Goal: Information Seeking & Learning: Learn about a topic

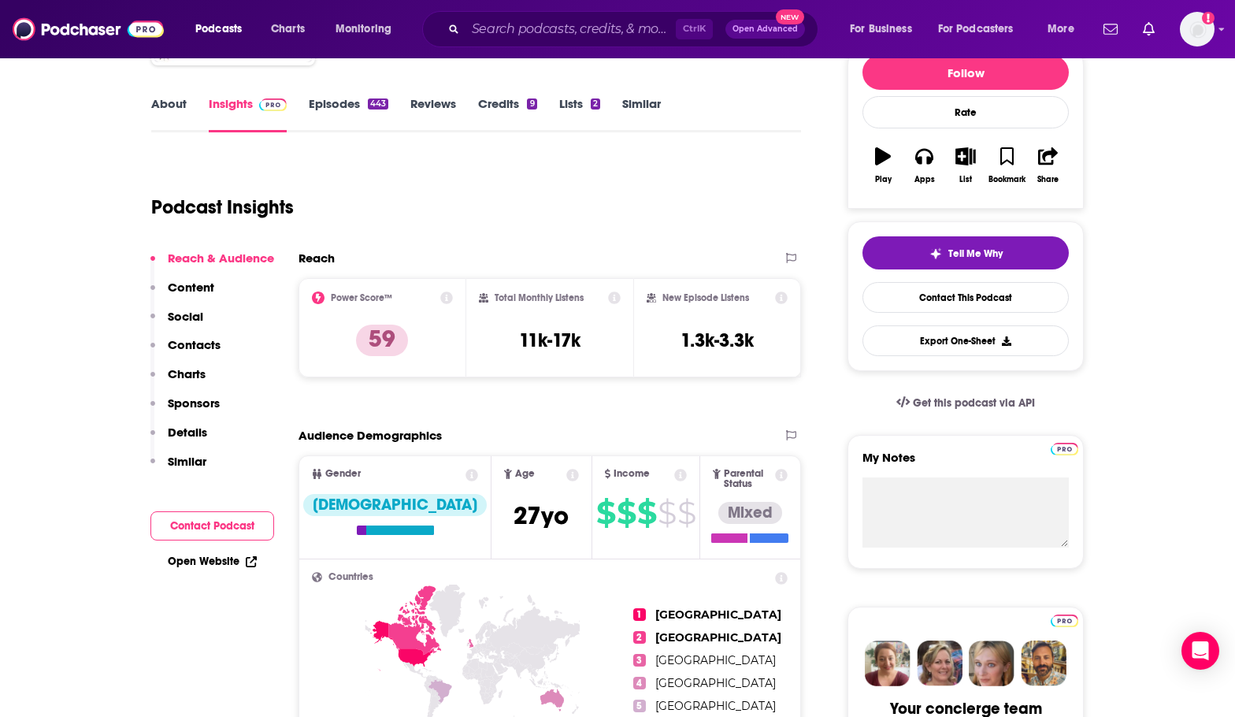
scroll to position [236, 0]
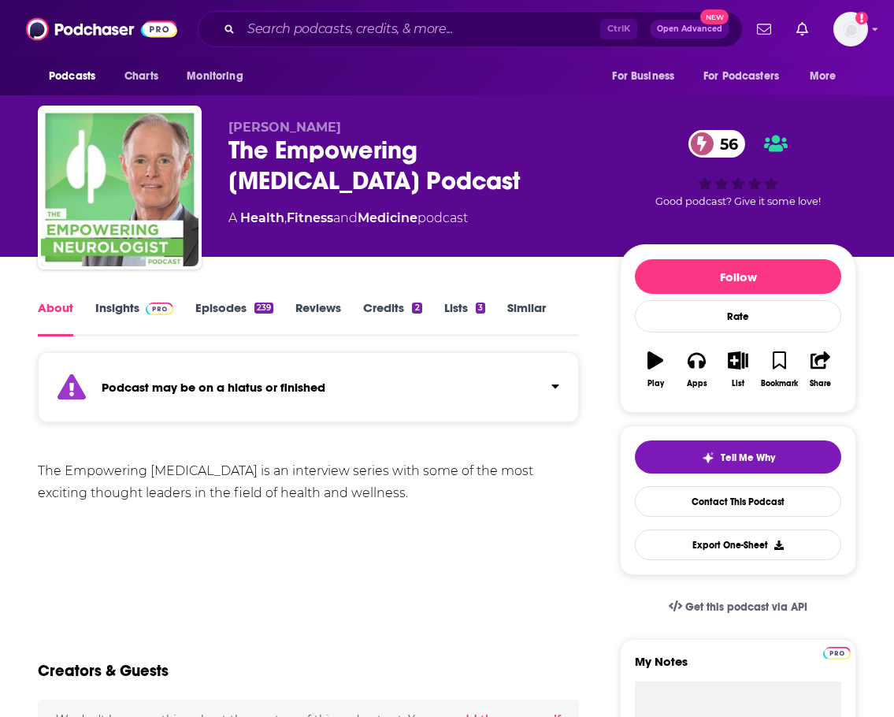
click at [115, 305] on link "Insights" at bounding box center [134, 318] width 78 height 36
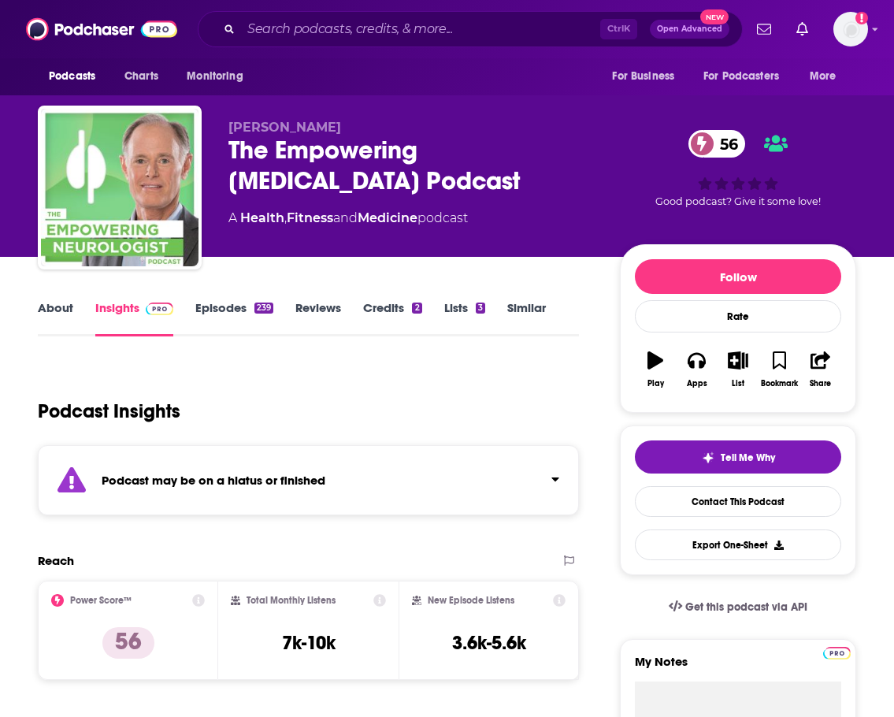
click at [71, 305] on link "About" at bounding box center [55, 318] width 35 height 36
